Goal: Navigation & Orientation: Find specific page/section

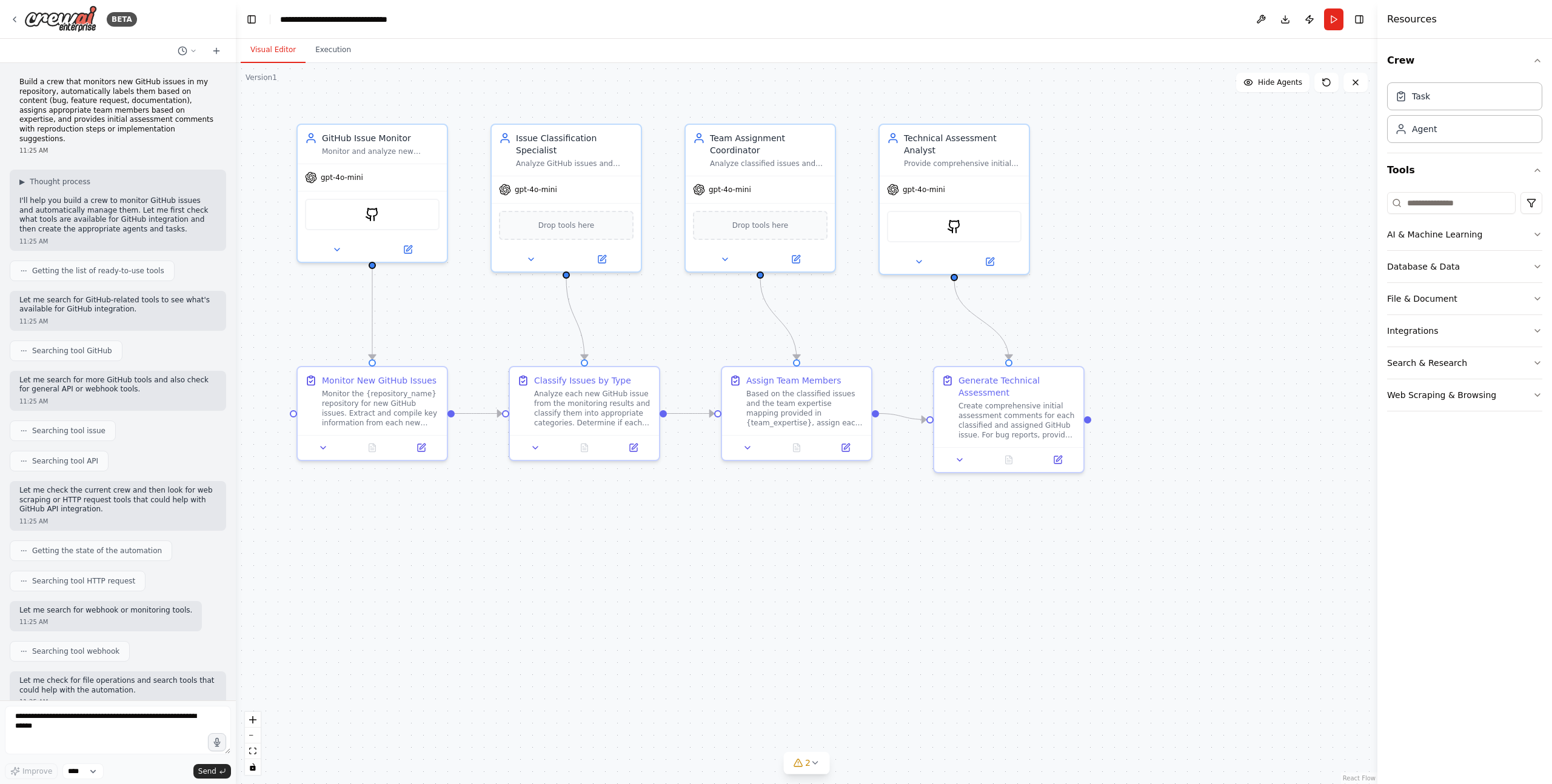
scroll to position [348, 0]
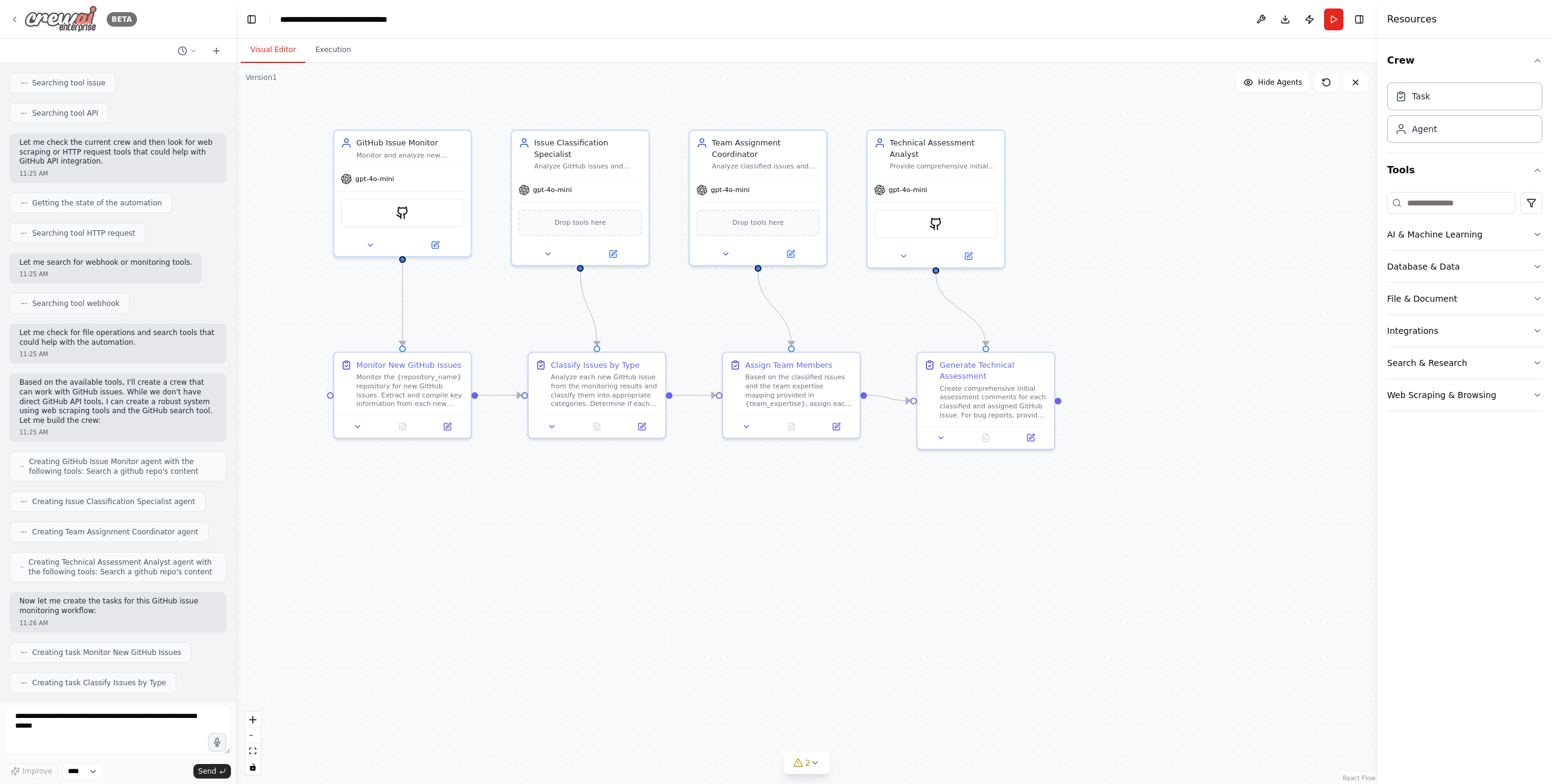
click at [13, 17] on icon at bounding box center [14, 19] width 10 height 10
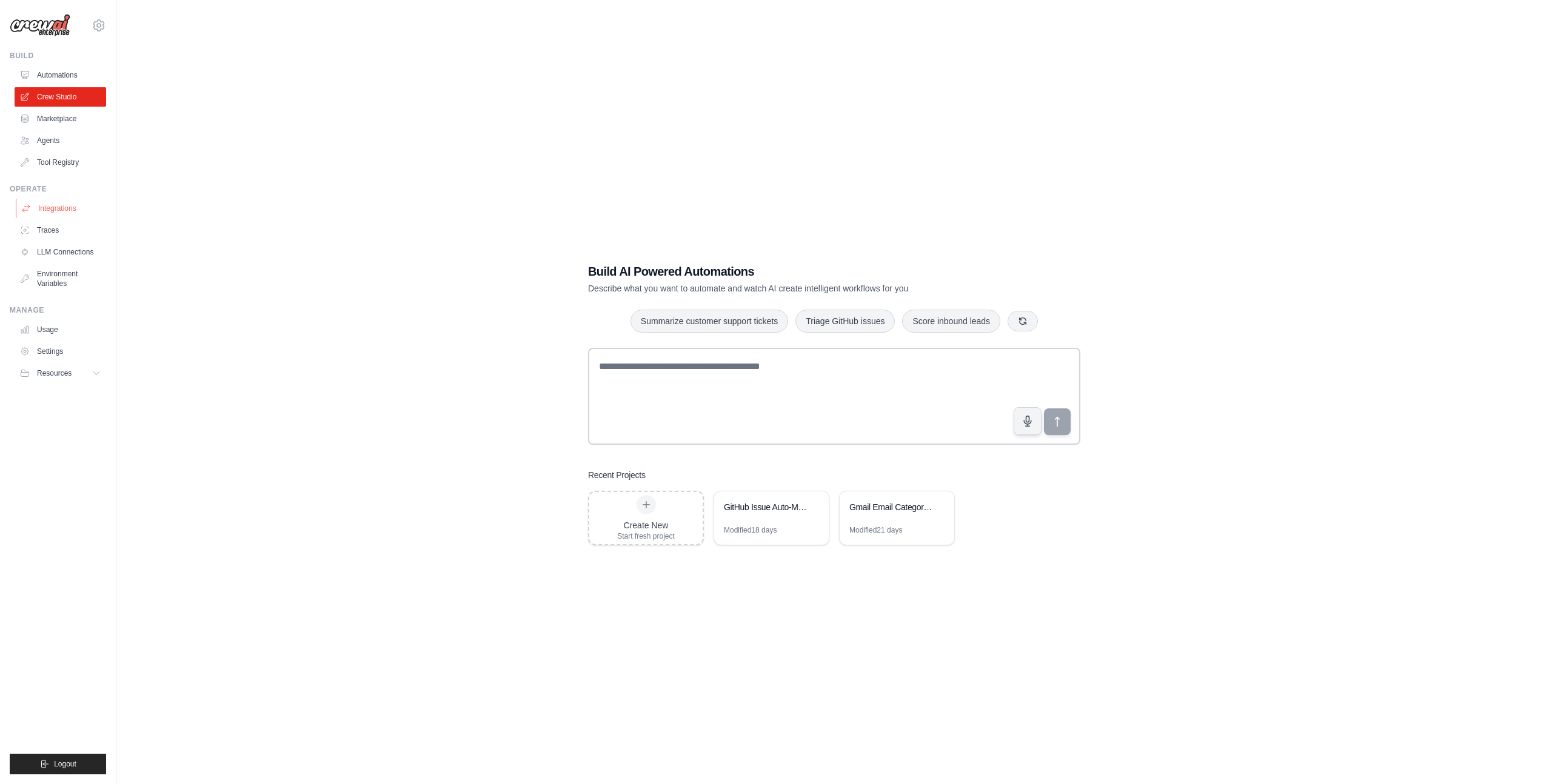
click at [64, 211] on link "Integrations" at bounding box center [61, 208] width 91 height 19
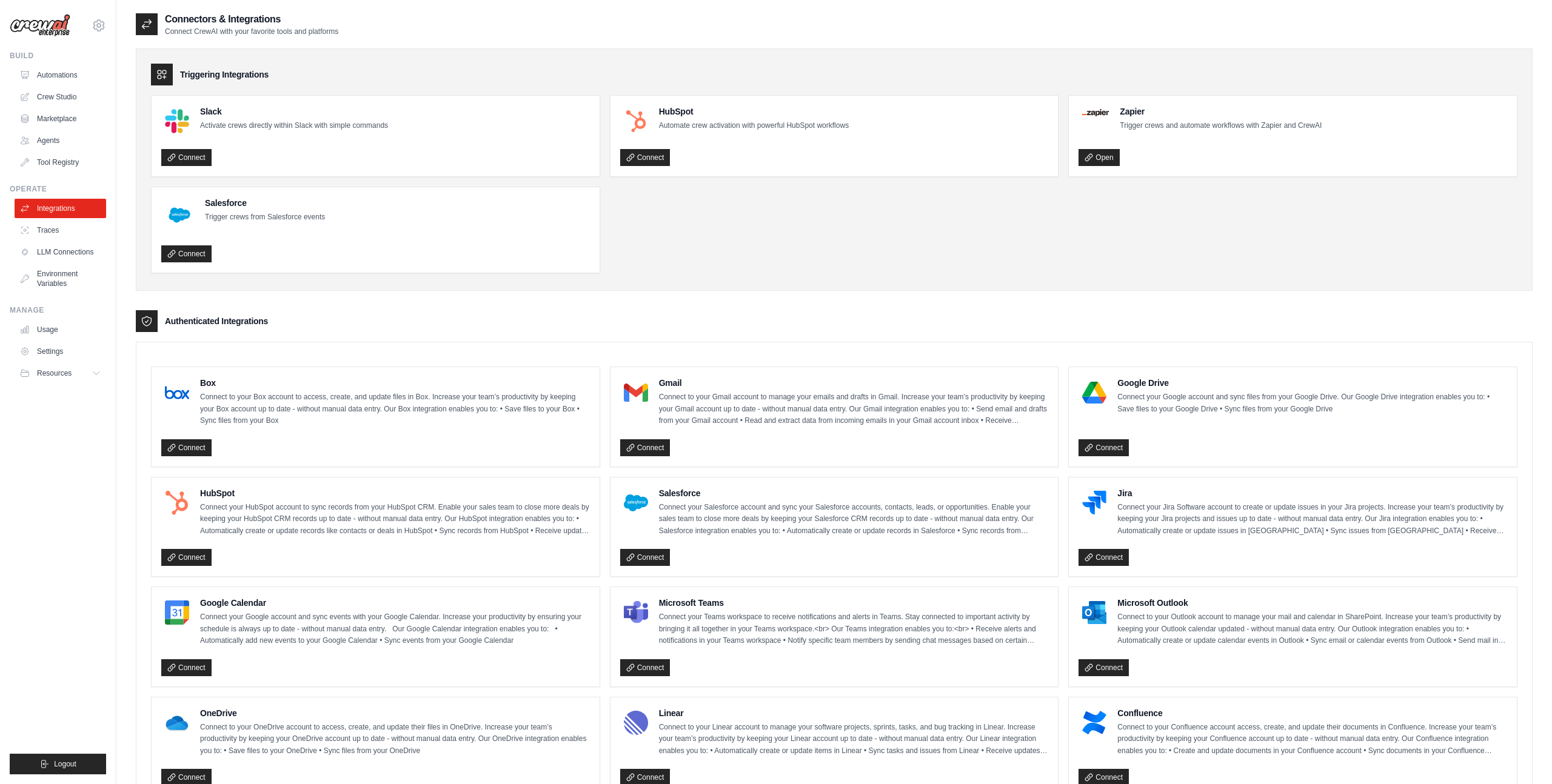
click at [407, 71] on div "Triggering Integrations" at bounding box center [834, 74] width 1366 height 22
